Goal: Find specific page/section

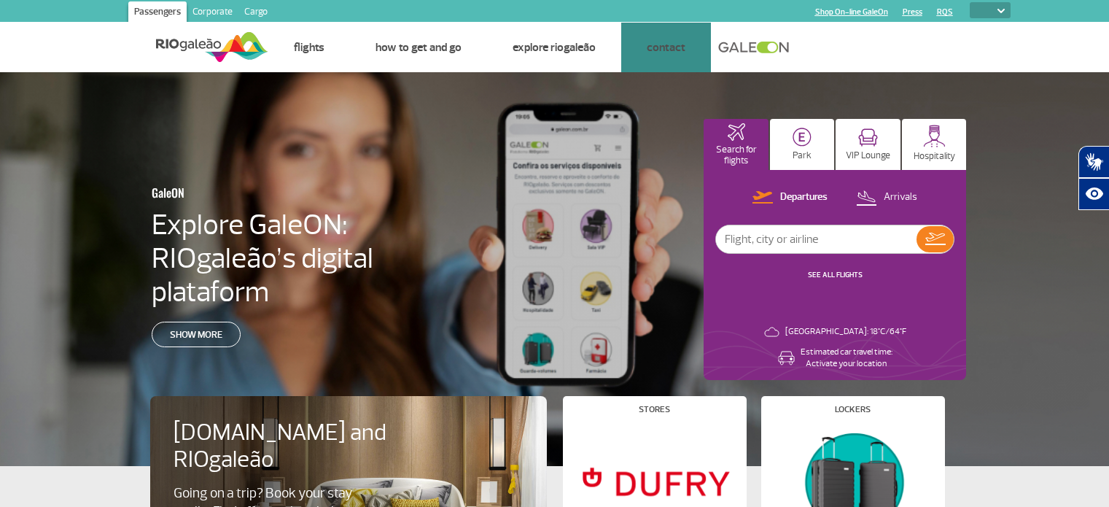
select select
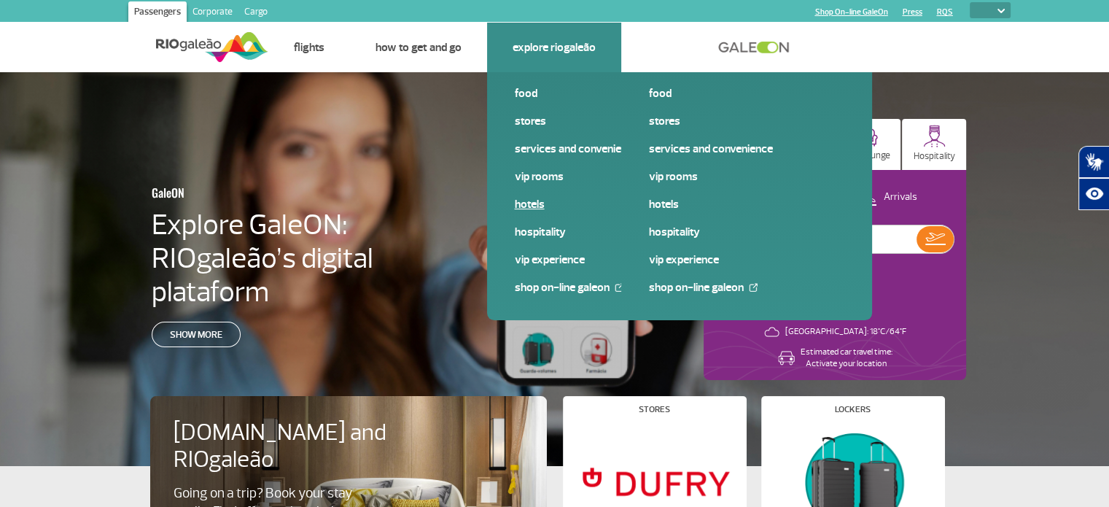
click at [539, 205] on link "Hotels" at bounding box center [612, 204] width 195 height 16
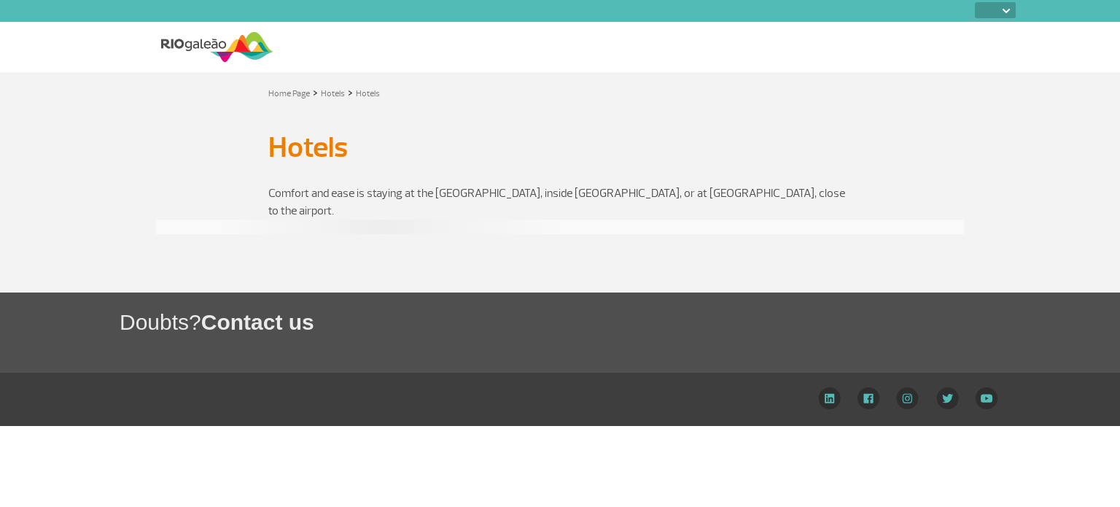
select select
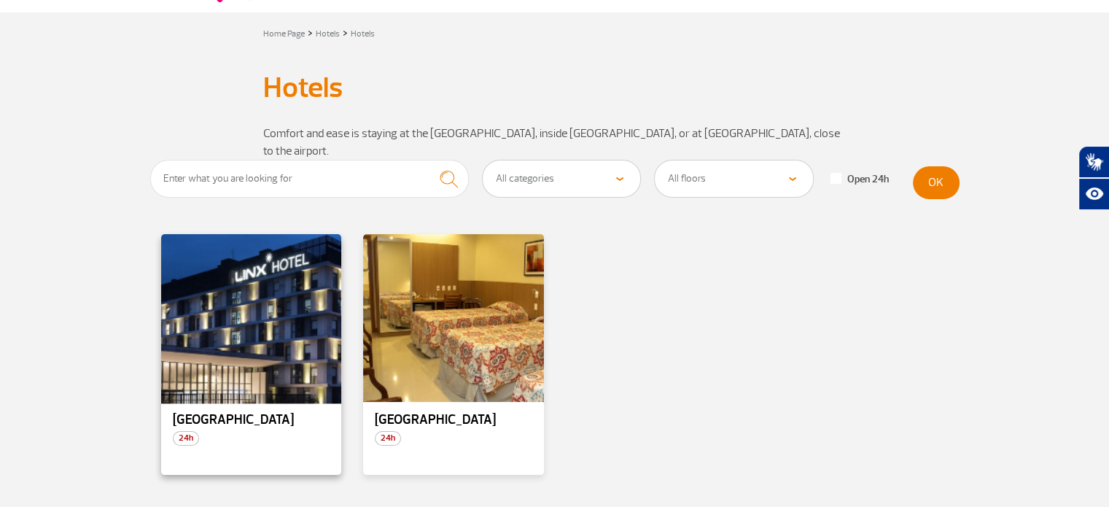
scroll to position [146, 0]
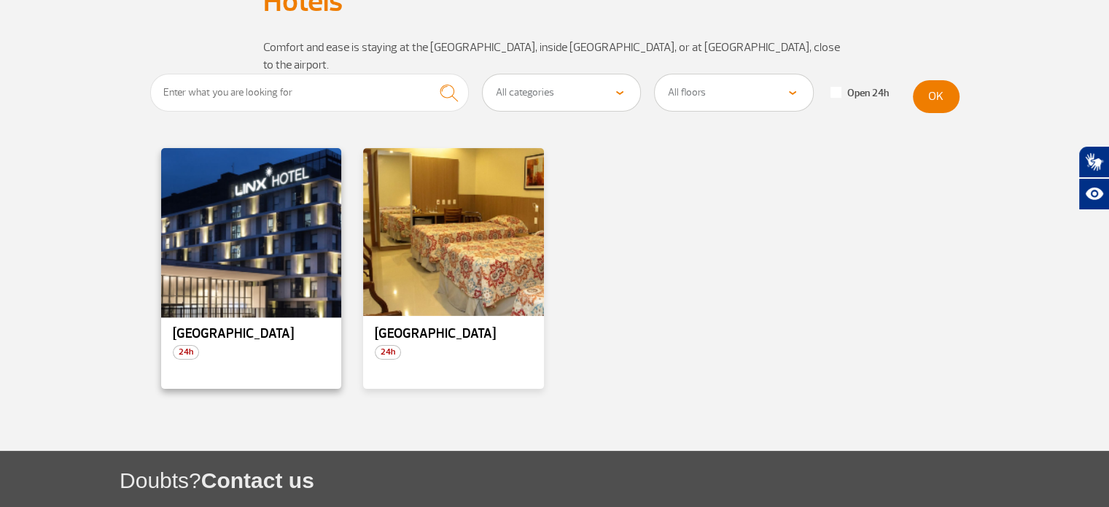
click at [266, 206] on div at bounding box center [251, 231] width 184 height 171
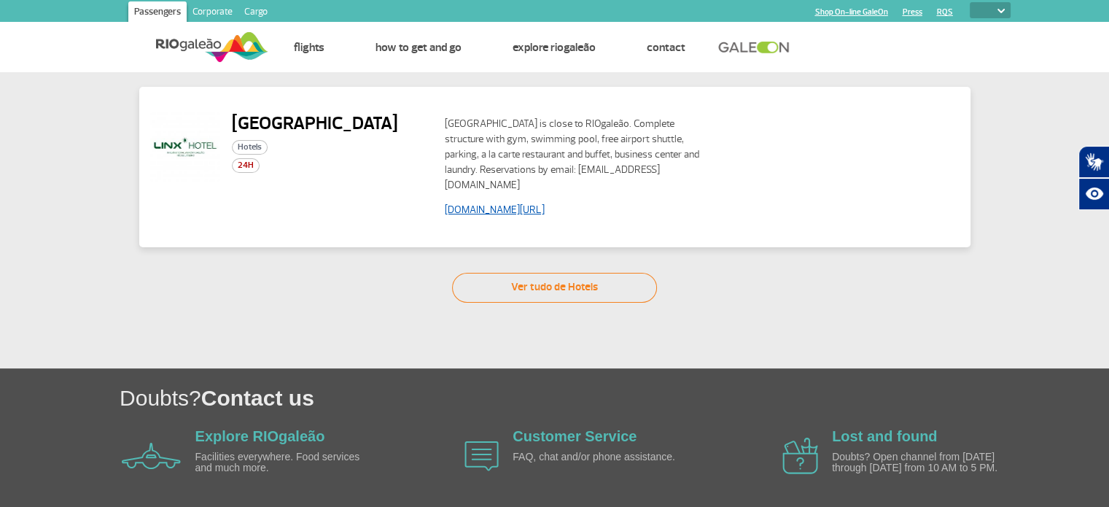
click at [476, 203] on link "[DOMAIN_NAME][URL]" at bounding box center [495, 209] width 100 height 12
click at [544, 203] on link "[DOMAIN_NAME][URL]" at bounding box center [495, 209] width 100 height 12
